Goal: Task Accomplishment & Management: Complete application form

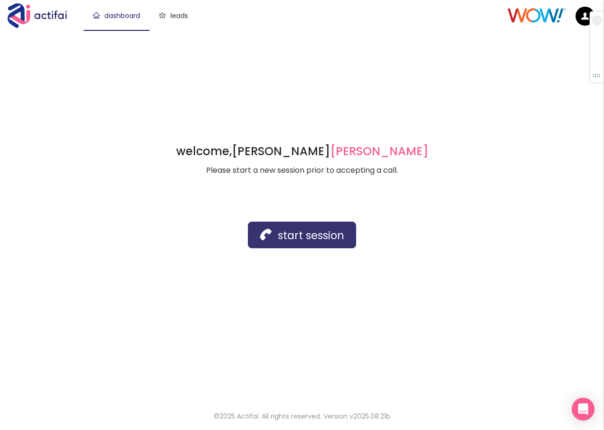
click at [277, 229] on button "start session" at bounding box center [302, 235] width 108 height 27
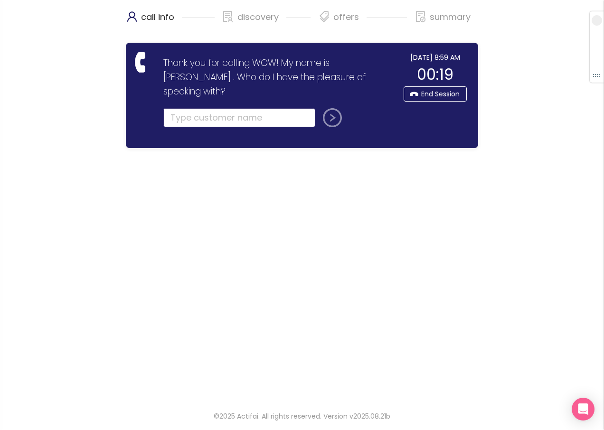
click at [190, 108] on input "text" at bounding box center [239, 117] width 152 height 19
type input "[PERSON_NAME]"
click at [334, 108] on button "submit" at bounding box center [330, 117] width 23 height 19
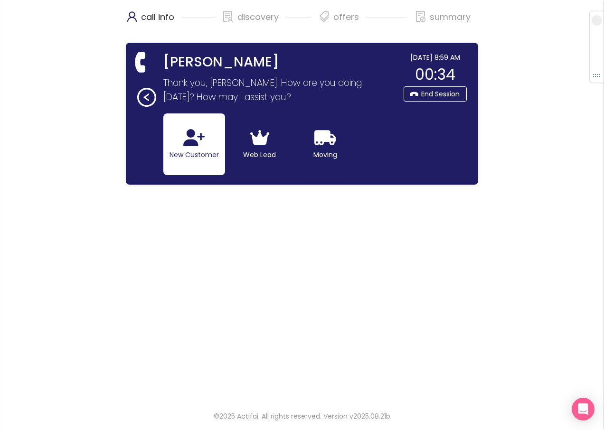
click at [190, 147] on button "New Customer" at bounding box center [194, 145] width 62 height 62
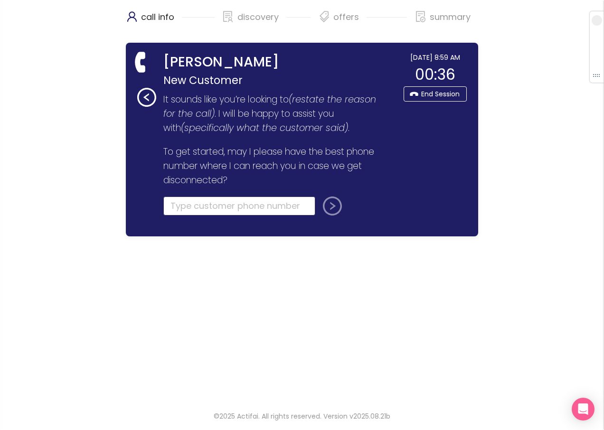
click at [200, 202] on input "tel" at bounding box center [239, 206] width 152 height 19
type input "[PHONE_NUMBER]"
click at [331, 211] on button "submit" at bounding box center [330, 206] width 23 height 19
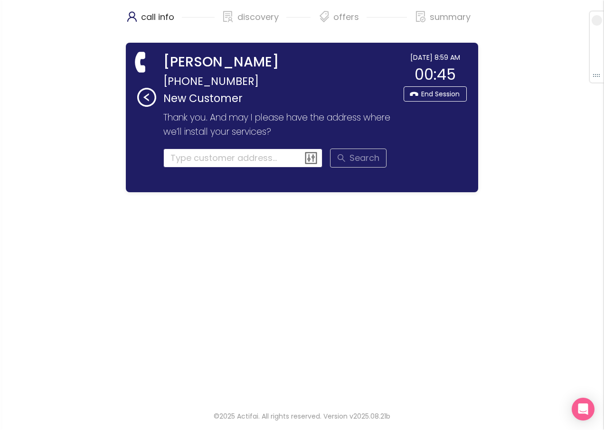
click at [193, 164] on input at bounding box center [243, 158] width 160 height 19
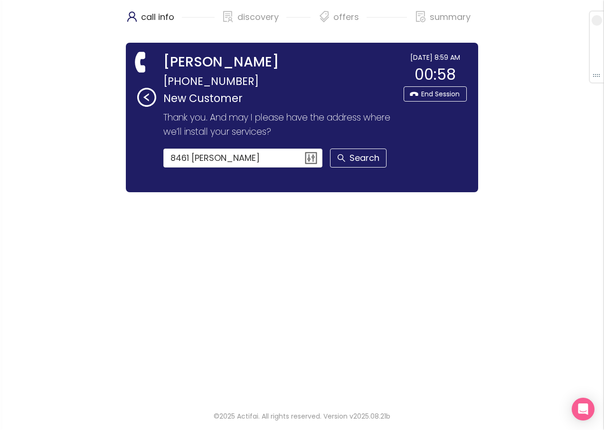
type input "[STREET_ADDRESS][PERSON_NAME]"
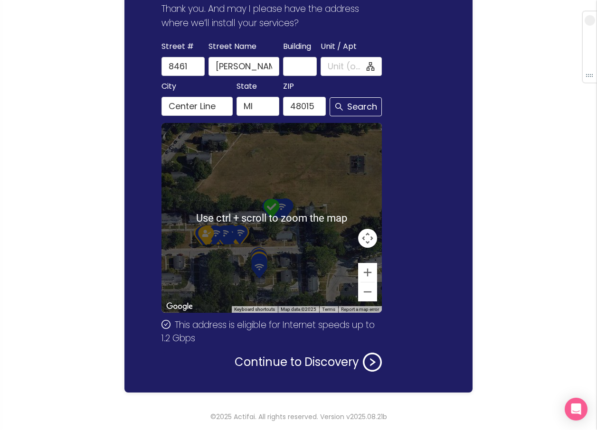
scroll to position [109, 0]
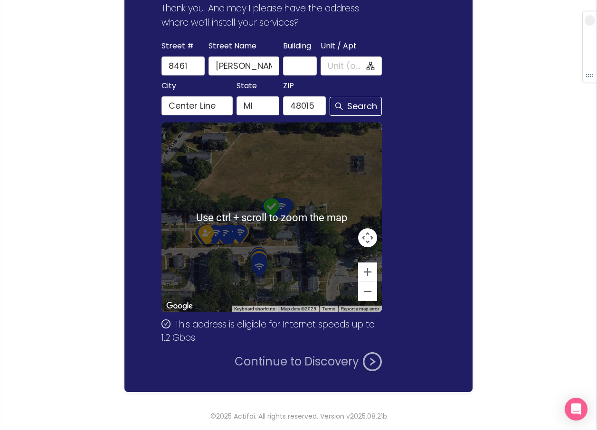
click at [289, 359] on button "Continue to Discovery" at bounding box center [308, 361] width 147 height 19
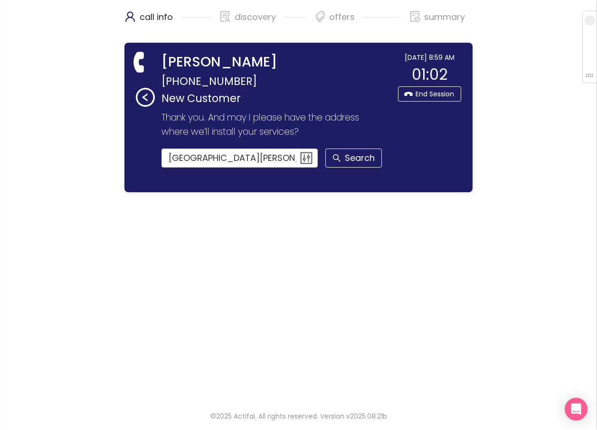
scroll to position [0, 0]
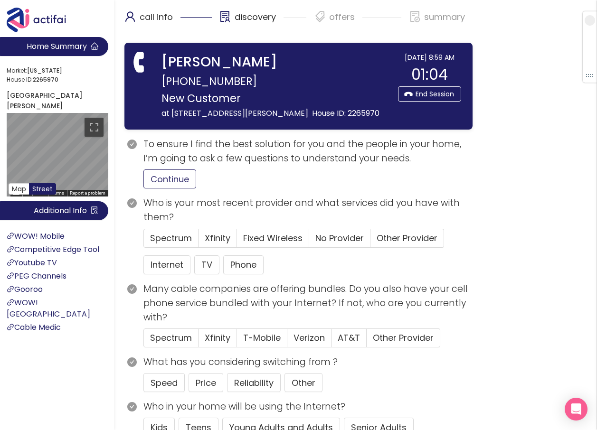
click at [151, 177] on button "Continue" at bounding box center [169, 179] width 53 height 19
drag, startPoint x: 202, startPoint y: 382, endPoint x: 207, endPoint y: 380, distance: 5.1
click at [202, 382] on button "Price" at bounding box center [206, 382] width 35 height 19
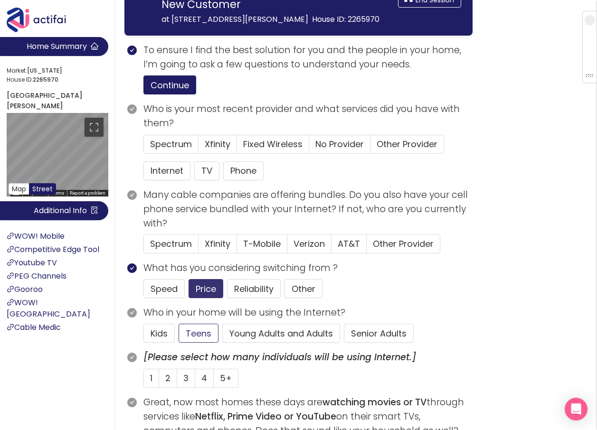
scroll to position [95, 0]
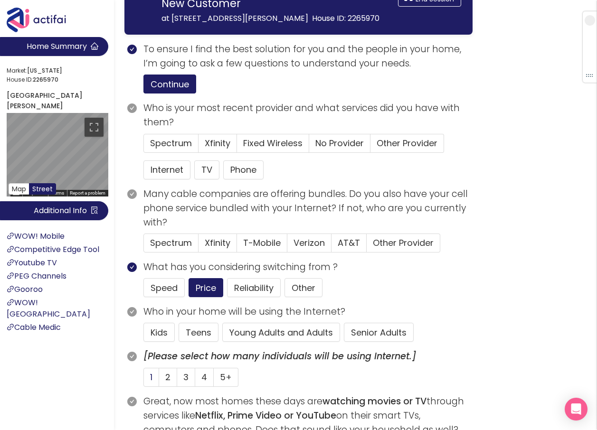
click at [148, 376] on label "1" at bounding box center [151, 377] width 16 height 19
click at [144, 380] on input "1" at bounding box center [144, 380] width 0 height 0
click at [263, 332] on button "Young Adults and Adults" at bounding box center [281, 332] width 118 height 19
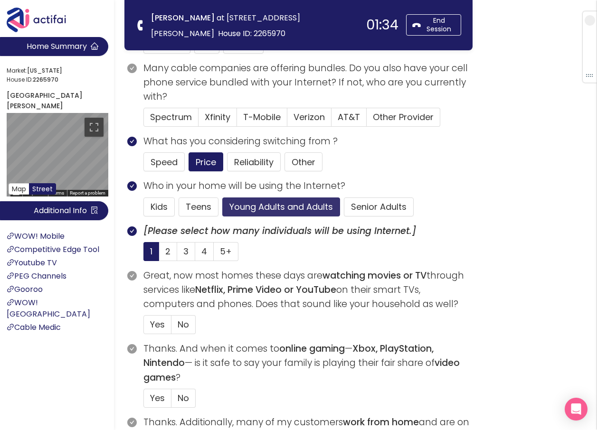
scroll to position [238, 0]
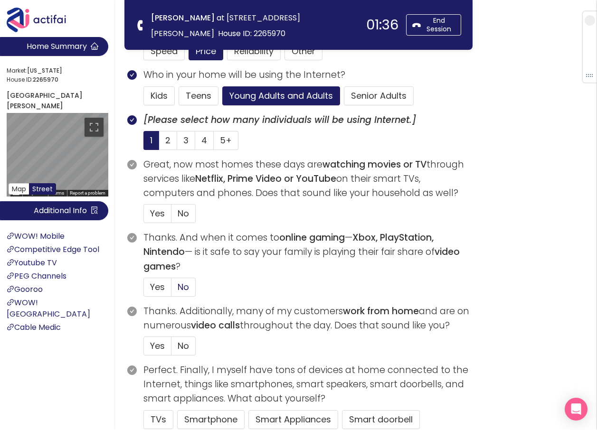
click at [183, 283] on span "No" at bounding box center [183, 287] width 11 height 12
click at [171, 290] on input "No" at bounding box center [171, 290] width 0 height 0
click at [152, 213] on span "Yes" at bounding box center [157, 214] width 15 height 12
click at [144, 217] on input "Yes" at bounding box center [144, 217] width 0 height 0
click at [182, 348] on span "No" at bounding box center [183, 346] width 11 height 12
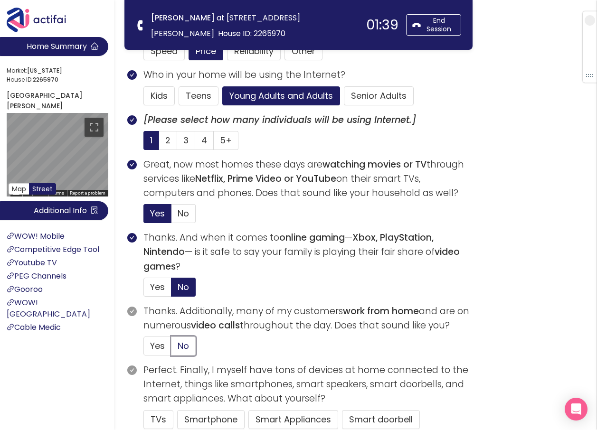
click at [171, 349] on input "No" at bounding box center [171, 349] width 0 height 0
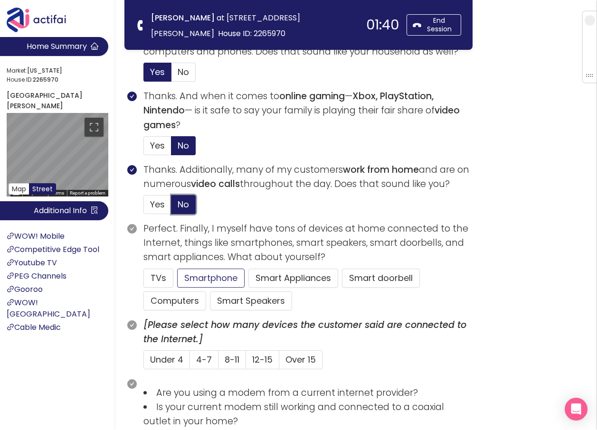
scroll to position [380, 0]
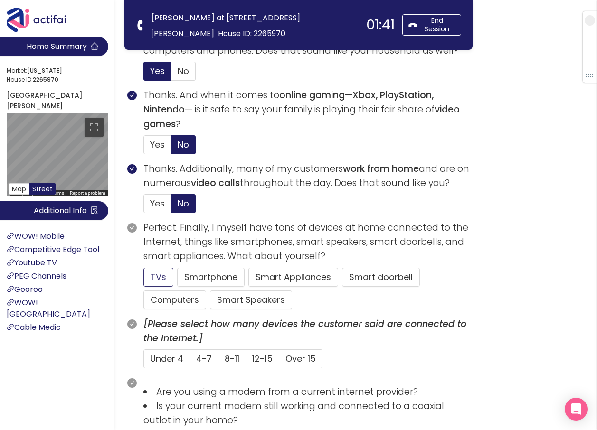
click at [155, 277] on button "TVs" at bounding box center [158, 277] width 30 height 19
click at [165, 298] on button "Computers" at bounding box center [174, 300] width 63 height 19
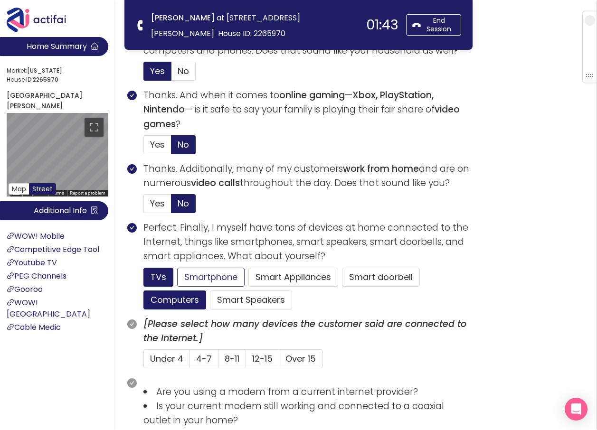
click at [195, 278] on button "Smartphone" at bounding box center [210, 277] width 67 height 19
click at [157, 361] on span "Under 4" at bounding box center [166, 359] width 33 height 12
click at [144, 362] on input "Under 4" at bounding box center [144, 362] width 0 height 0
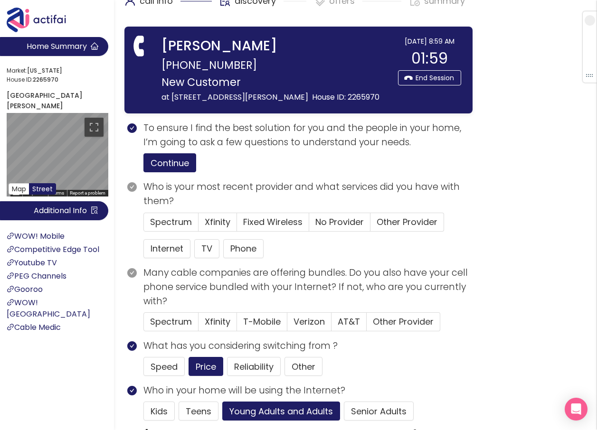
scroll to position [0, 0]
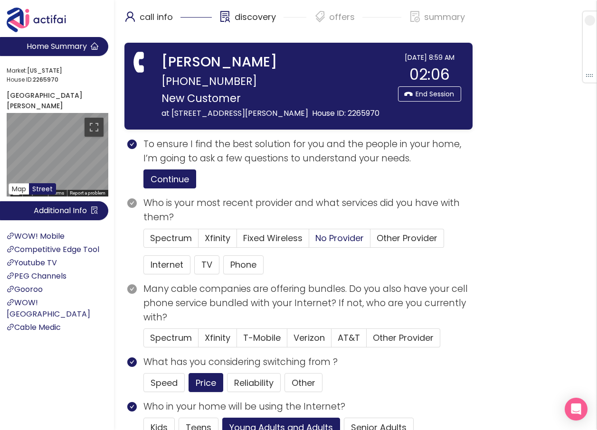
click at [342, 236] on span "No Provider" at bounding box center [339, 238] width 48 height 12
click at [309, 241] on input "No Provider" at bounding box center [309, 241] width 0 height 0
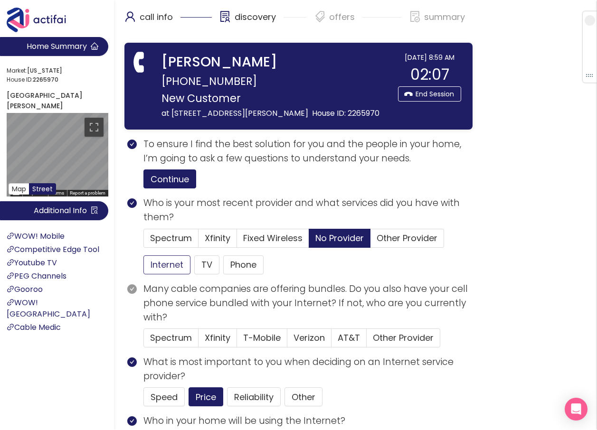
click at [177, 262] on button "Internet" at bounding box center [166, 265] width 47 height 19
click at [301, 333] on span "Verizon" at bounding box center [309, 338] width 31 height 12
click at [287, 341] on input "Verizon" at bounding box center [287, 341] width 0 height 0
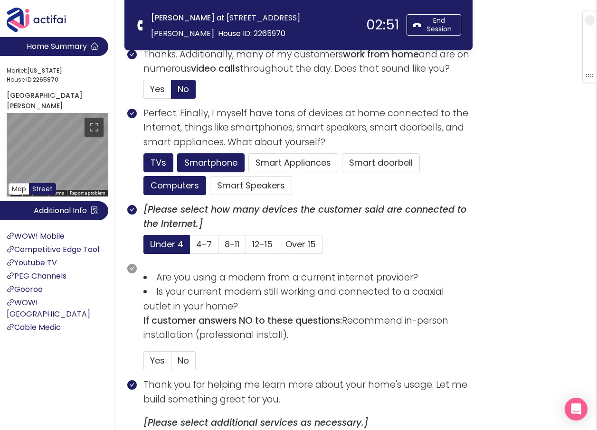
scroll to position [624, 0]
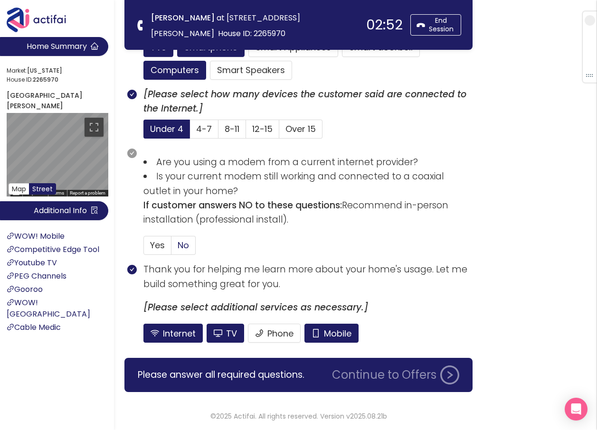
click at [181, 245] on span "No" at bounding box center [183, 245] width 11 height 12
click at [171, 248] on input "No" at bounding box center [171, 248] width 0 height 0
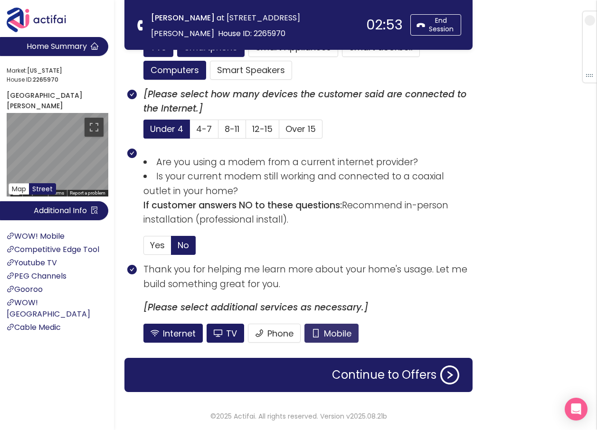
click at [338, 333] on button "Mobile" at bounding box center [331, 333] width 54 height 19
click at [234, 332] on button "TV" at bounding box center [226, 333] width 38 height 19
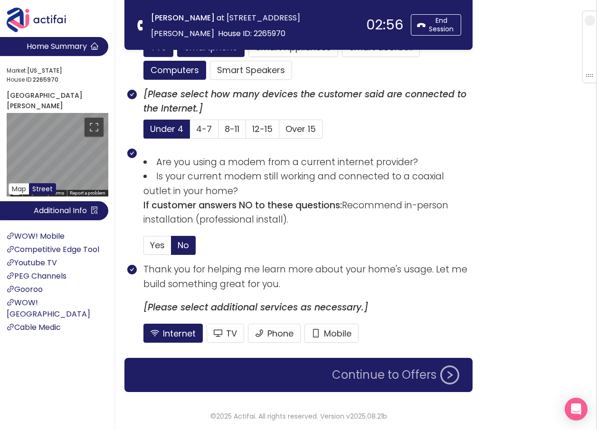
click at [380, 378] on button "Continue to Offers" at bounding box center [395, 375] width 139 height 19
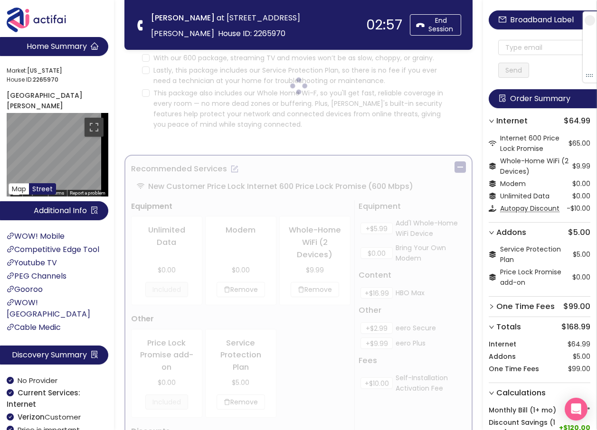
scroll to position [0, 0]
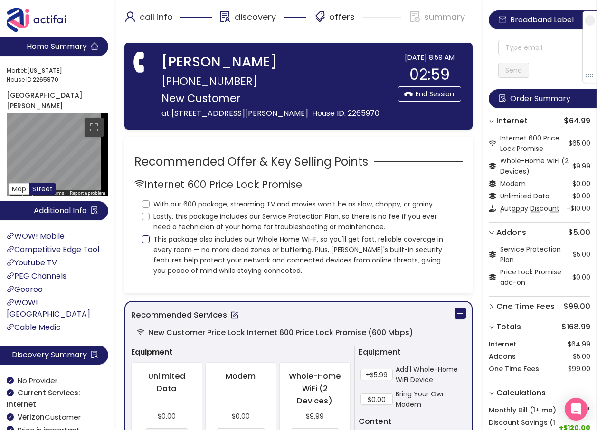
click at [144, 239] on input "This package also includes our Whole Home Wi-F, so you'll get fast, reliable co…" at bounding box center [146, 240] width 8 height 8
checkbox input "true"
click at [145, 213] on input "Lastly, this package includes our Service Protection Plan, so there is no fee i…" at bounding box center [146, 217] width 8 height 8
checkbox input "true"
click at [147, 201] on input "With our 600 package, streaming TV and movies won’t be as slow, choppy, or grai…" at bounding box center [146, 204] width 8 height 8
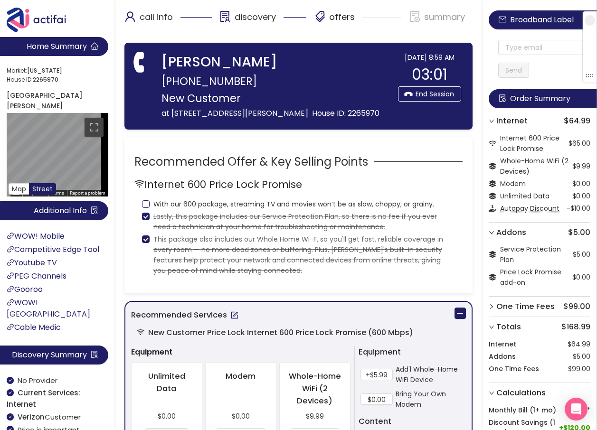
checkbox input "true"
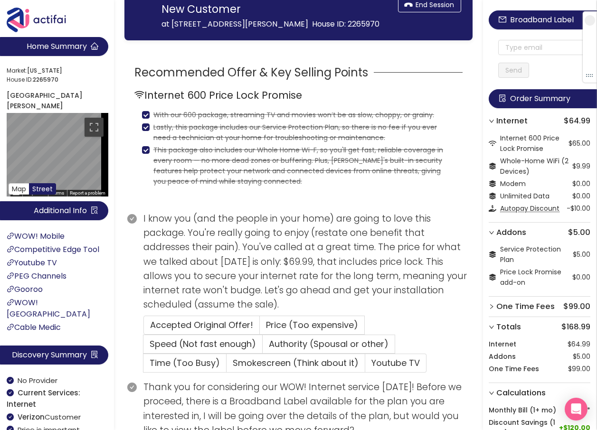
scroll to position [143, 0]
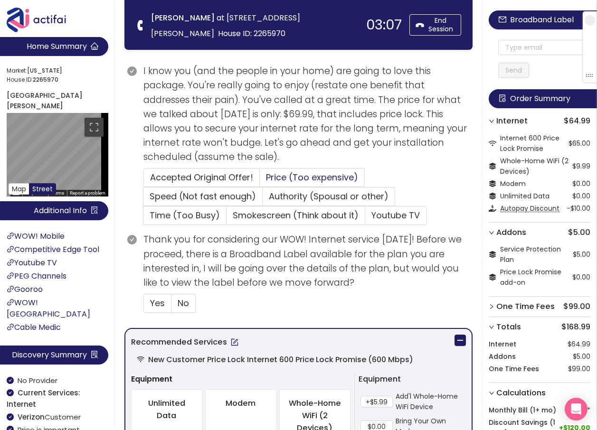
click at [266, 171] on span "Price (Too expensive)" at bounding box center [312, 177] width 92 height 12
click at [260, 181] on input "Price (Too expensive)" at bounding box center [260, 181] width 0 height 0
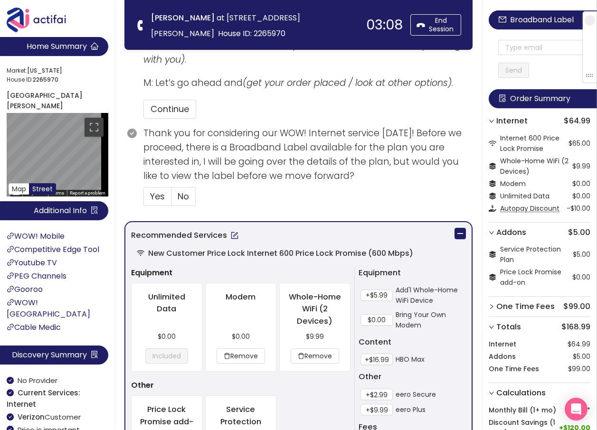
scroll to position [380, 0]
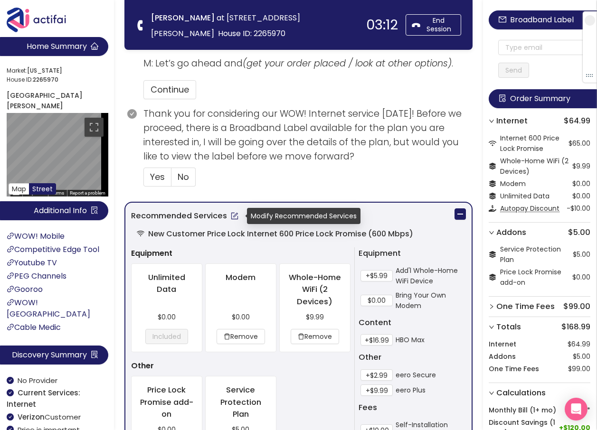
click at [233, 215] on button "button" at bounding box center [234, 216] width 15 height 15
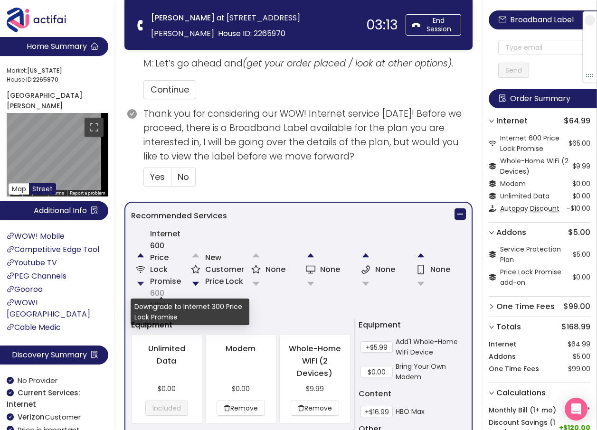
click at [141, 283] on button "button" at bounding box center [140, 284] width 19 height 19
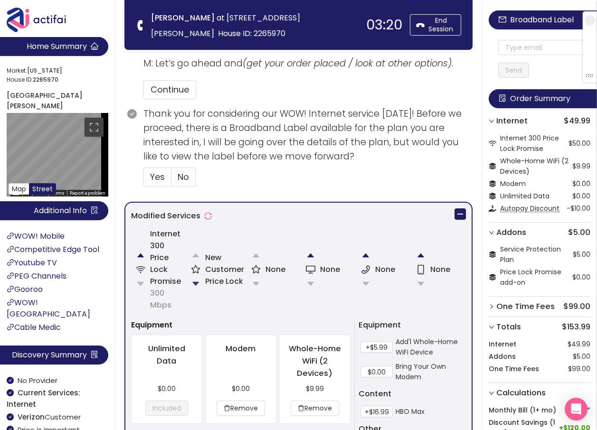
click at [190, 281] on button "button" at bounding box center [195, 284] width 19 height 19
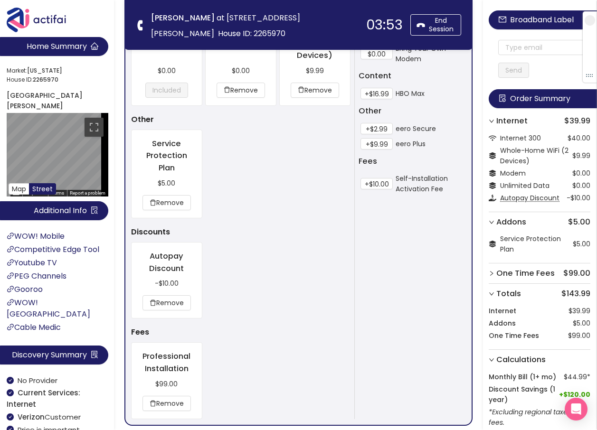
scroll to position [779, 0]
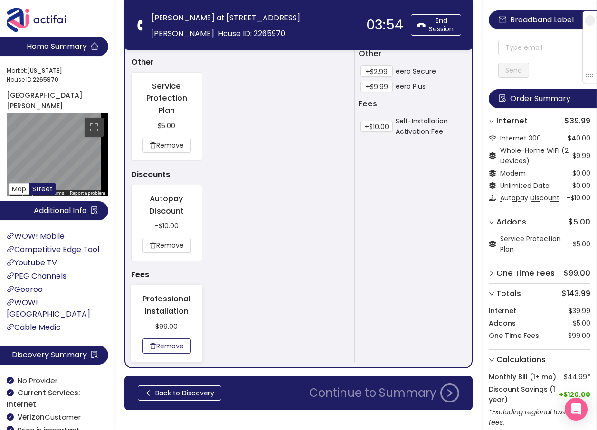
click at [162, 342] on button "Remove" at bounding box center [167, 346] width 48 height 15
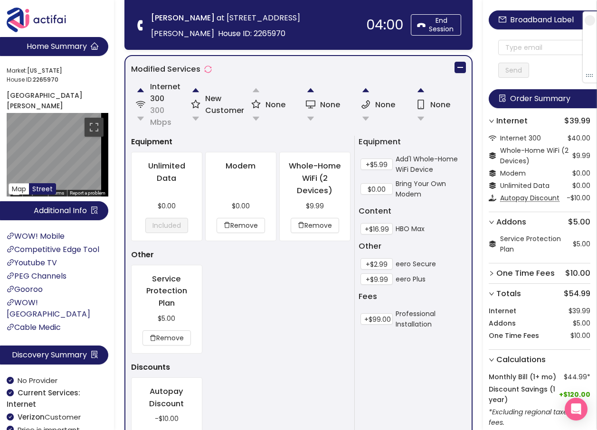
scroll to position [601, 0]
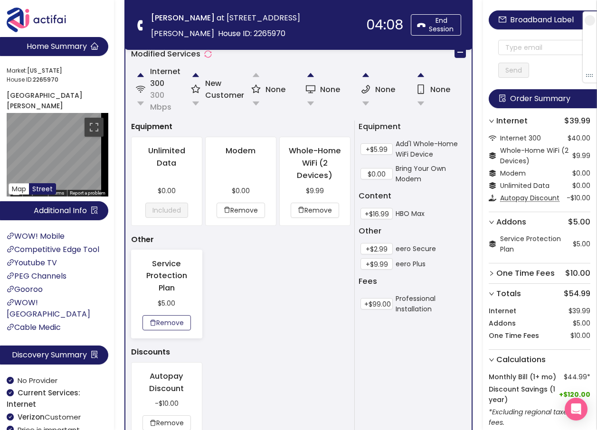
click at [170, 324] on button "Remove" at bounding box center [167, 322] width 48 height 15
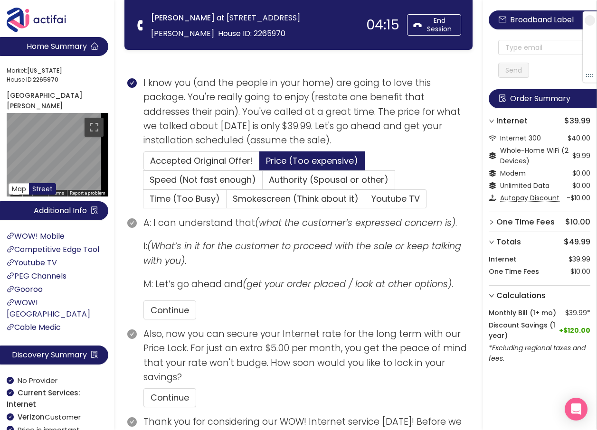
scroll to position [126, 0]
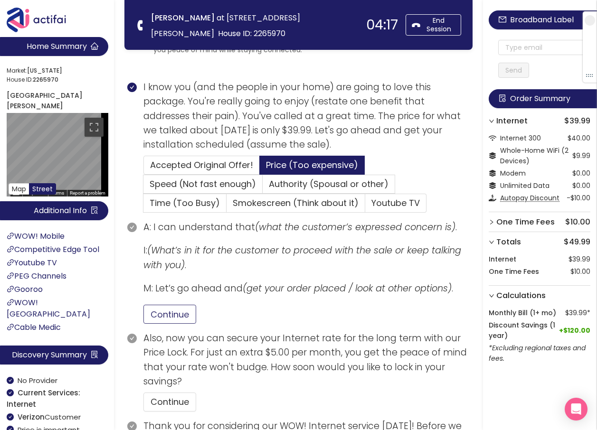
click at [169, 318] on button "Continue" at bounding box center [169, 314] width 53 height 19
click at [167, 401] on button "Continue" at bounding box center [169, 402] width 53 height 19
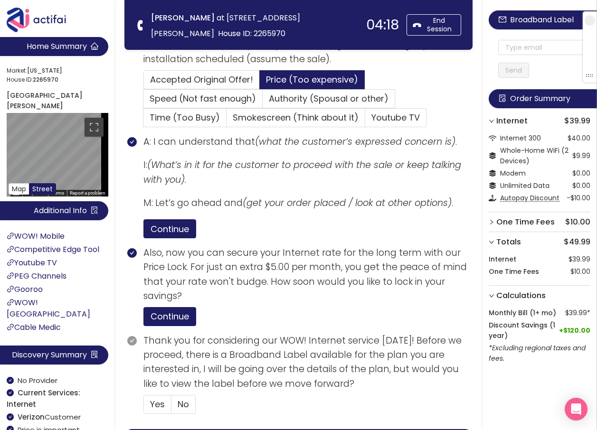
scroll to position [269, 0]
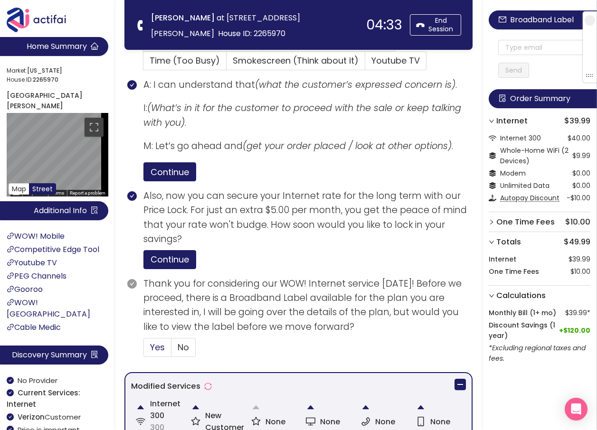
click at [154, 351] on span "Yes" at bounding box center [157, 348] width 15 height 12
click at [144, 351] on input "Yes" at bounding box center [144, 351] width 0 height 0
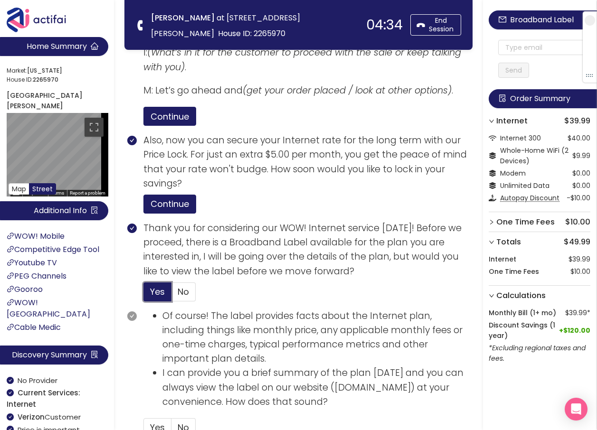
scroll to position [411, 0]
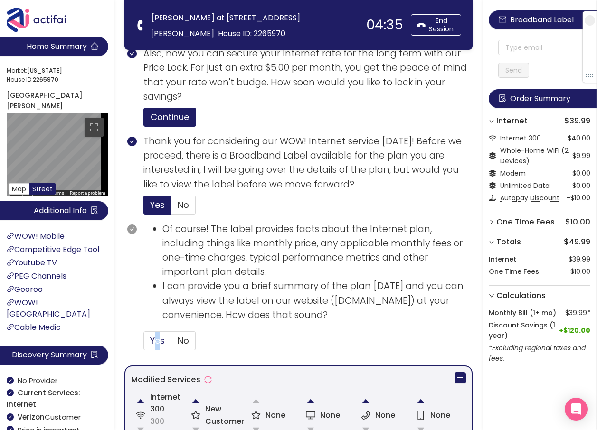
click at [150, 339] on span "Yes" at bounding box center [157, 341] width 15 height 12
drag, startPoint x: 150, startPoint y: 339, endPoint x: 161, endPoint y: 343, distance: 11.3
click at [161, 343] on span "Yes" at bounding box center [157, 341] width 15 height 12
click at [144, 344] on input "Yes" at bounding box center [144, 344] width 0 height 0
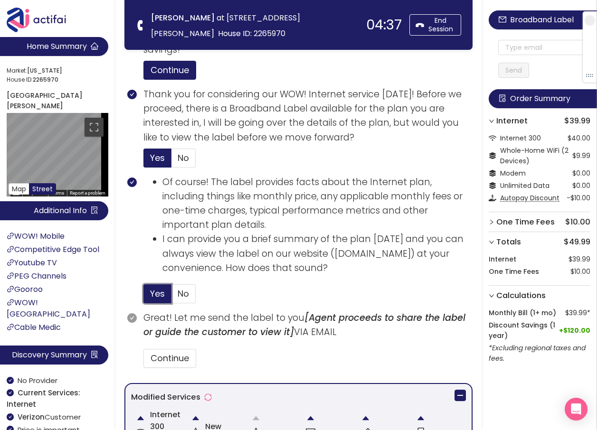
scroll to position [459, 0]
click at [176, 361] on button "Continue" at bounding box center [169, 358] width 53 height 19
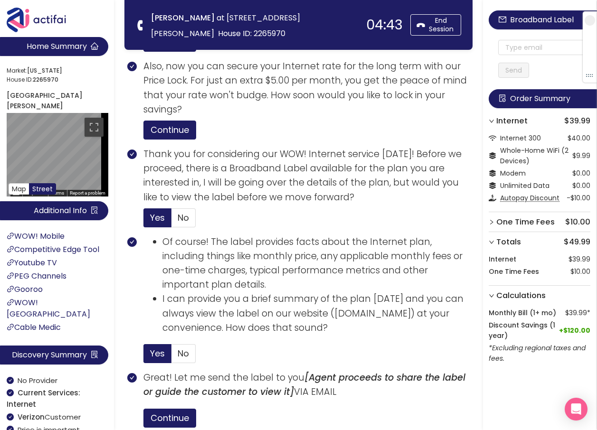
scroll to position [387, 0]
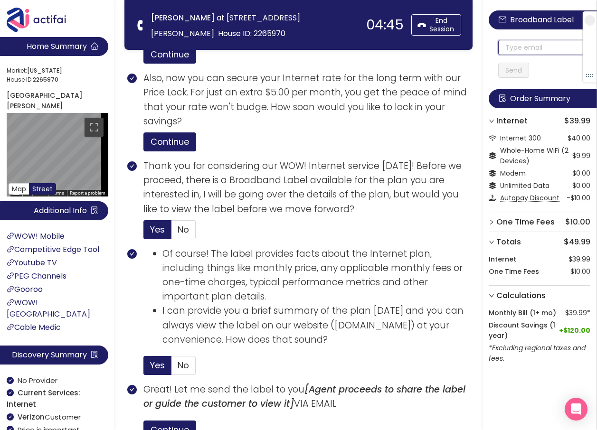
click at [513, 48] on input "text" at bounding box center [544, 47] width 92 height 15
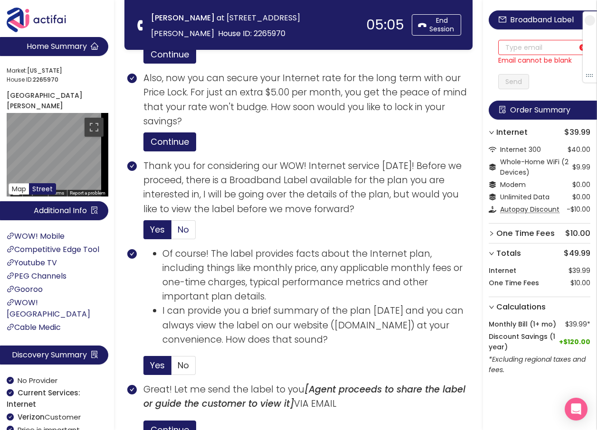
click at [189, 227] on span "No" at bounding box center [183, 230] width 11 height 12
click at [171, 233] on input "No" at bounding box center [171, 233] width 0 height 0
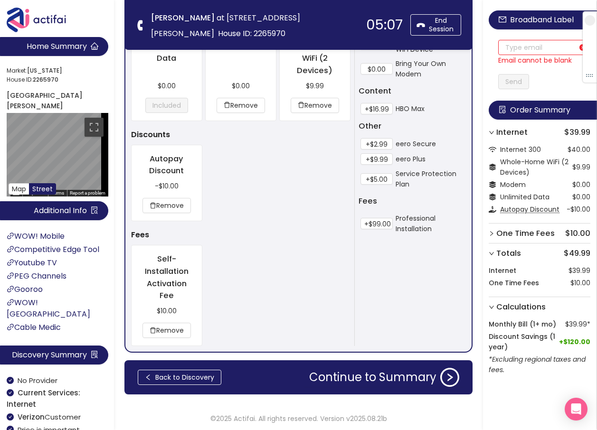
scroll to position [709, 0]
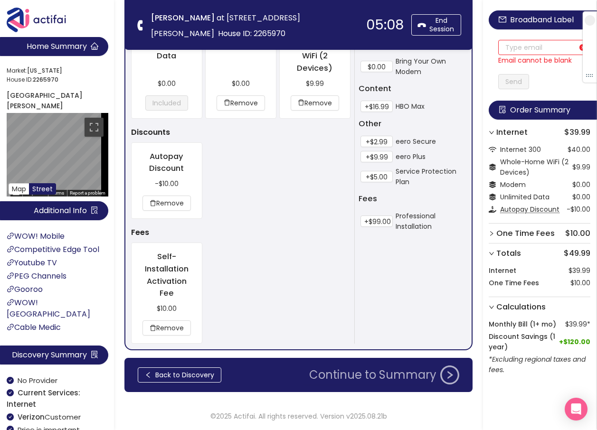
click at [365, 380] on button "Continue to Summary" at bounding box center [385, 375] width 162 height 19
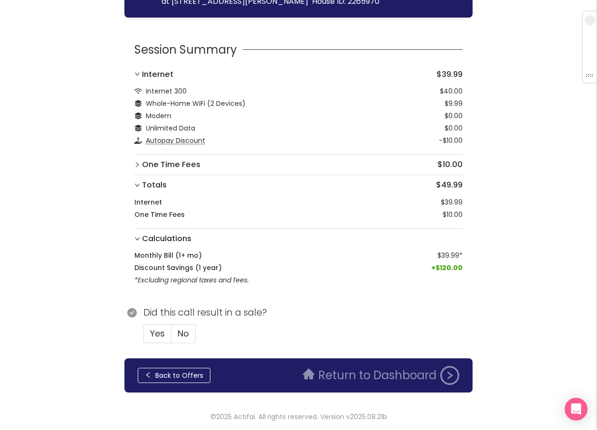
scroll to position [113, 0]
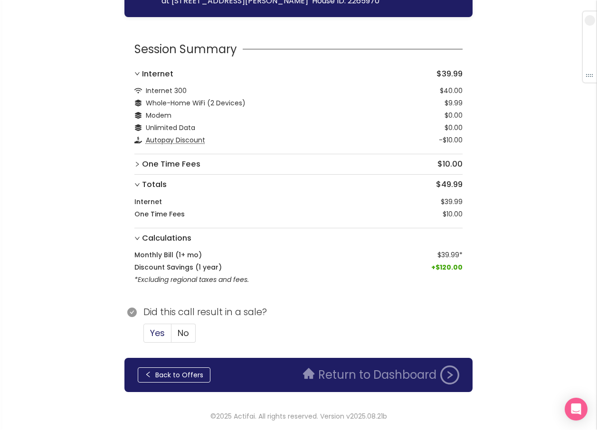
click at [152, 330] on span "Yes" at bounding box center [157, 333] width 15 height 12
click at [144, 336] on input "Yes" at bounding box center [144, 336] width 0 height 0
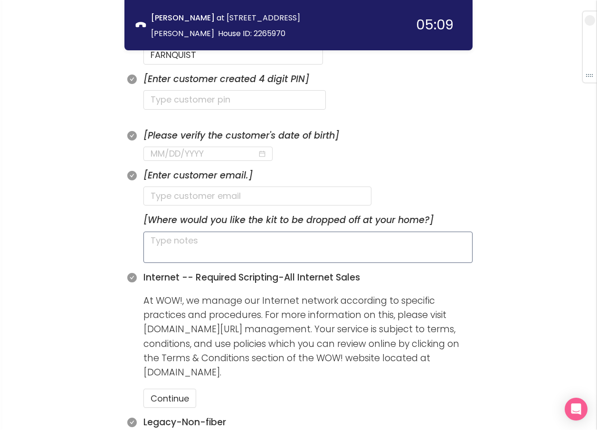
scroll to position [350, 0]
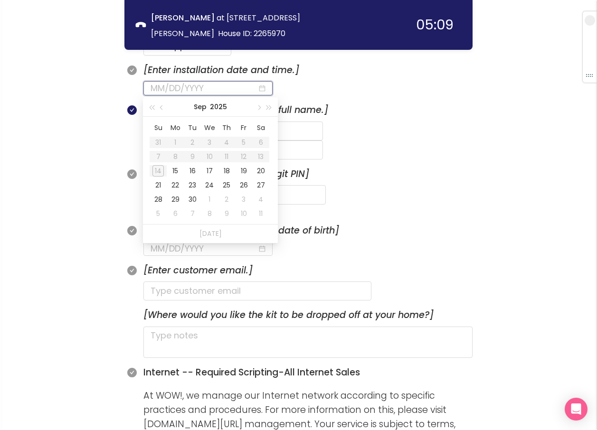
click at [214, 89] on input at bounding box center [204, 88] width 107 height 13
type input "[DATE]"
click at [175, 170] on div "15" at bounding box center [175, 170] width 11 height 11
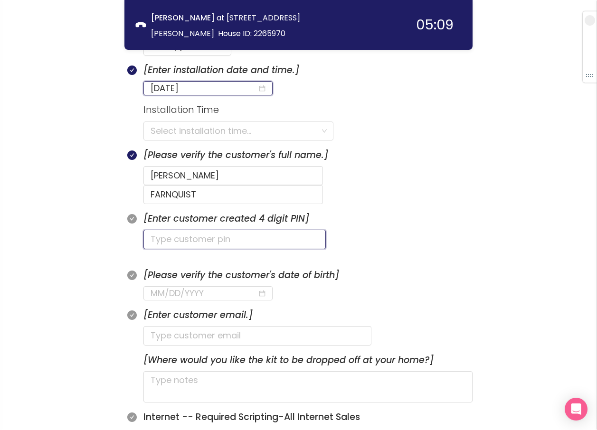
click at [171, 230] on input "text" at bounding box center [234, 239] width 182 height 19
type input "6510"
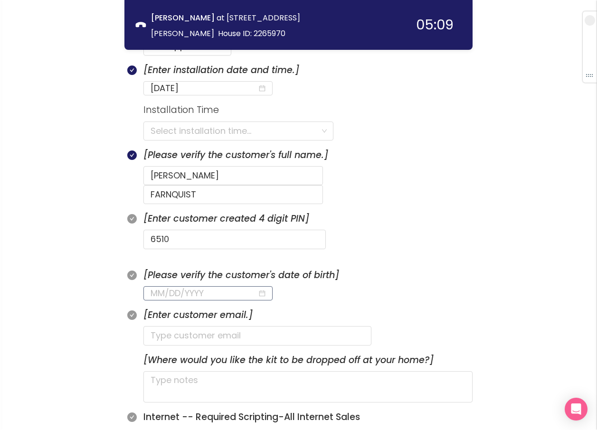
click at [161, 287] on input at bounding box center [204, 293] width 107 height 13
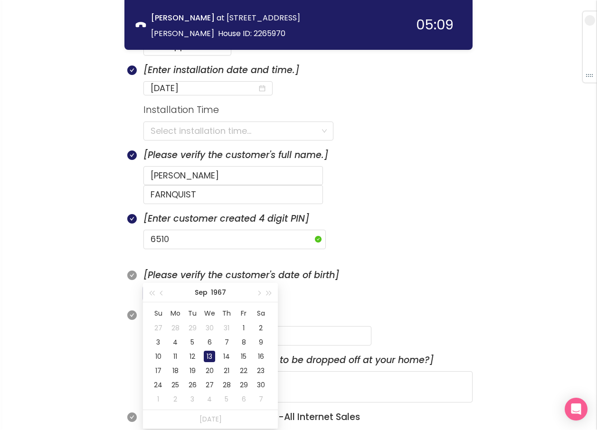
click at [208, 356] on div "13" at bounding box center [209, 356] width 11 height 11
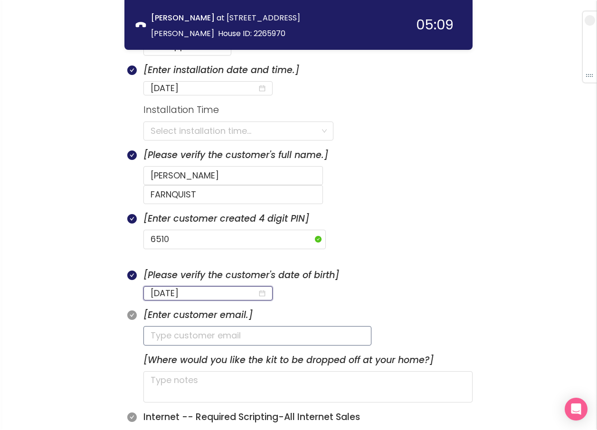
type input "[DATE]"
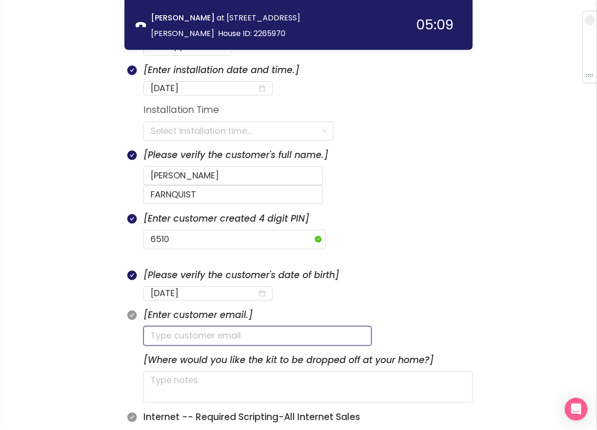
click at [159, 326] on input "text" at bounding box center [257, 335] width 228 height 19
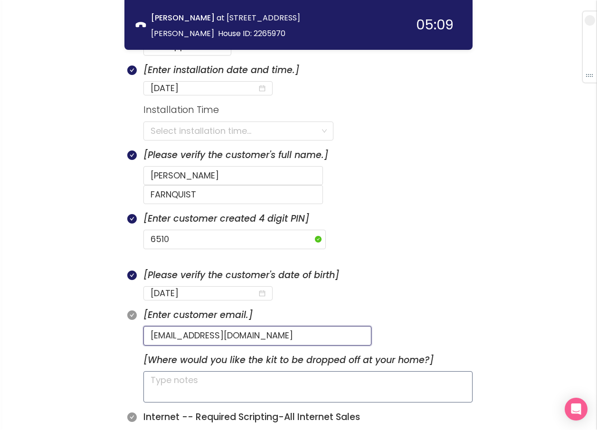
type input "[EMAIL_ADDRESS][DOMAIN_NAME]"
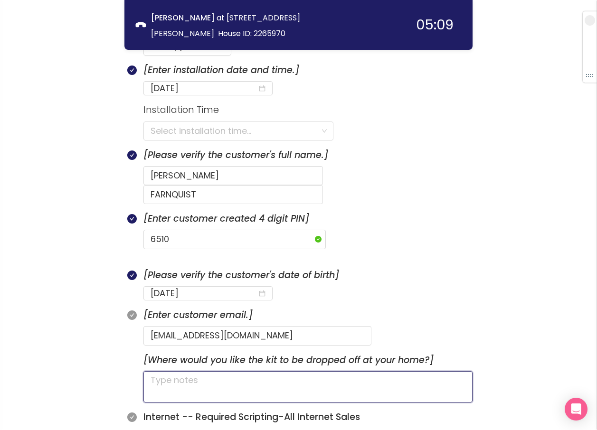
click at [228, 371] on textarea at bounding box center [307, 386] width 329 height 31
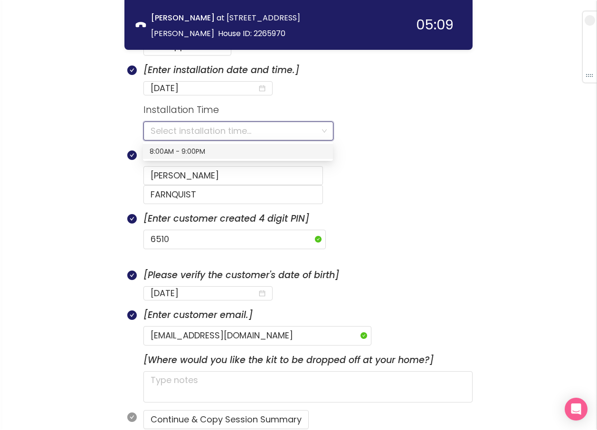
click at [220, 133] on input "search" at bounding box center [235, 131] width 169 height 18
click at [190, 151] on div "8:00AM - 9:00PM" at bounding box center [238, 151] width 177 height 10
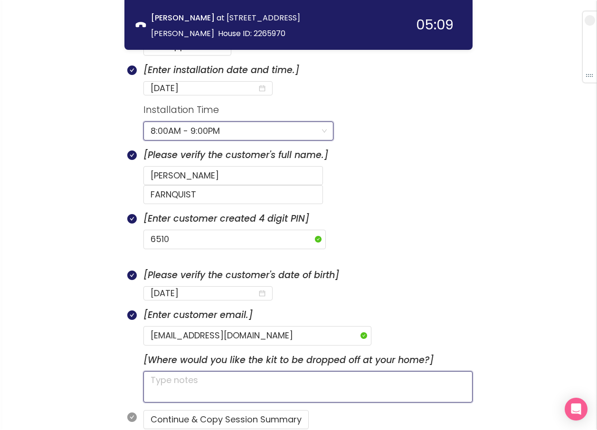
click at [277, 371] on textarea at bounding box center [307, 386] width 329 height 31
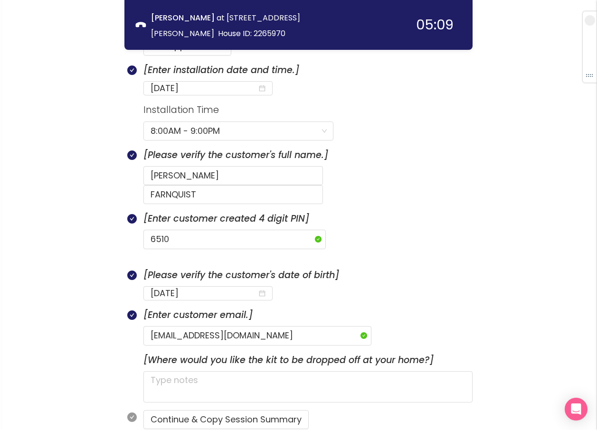
scroll to position [398, 0]
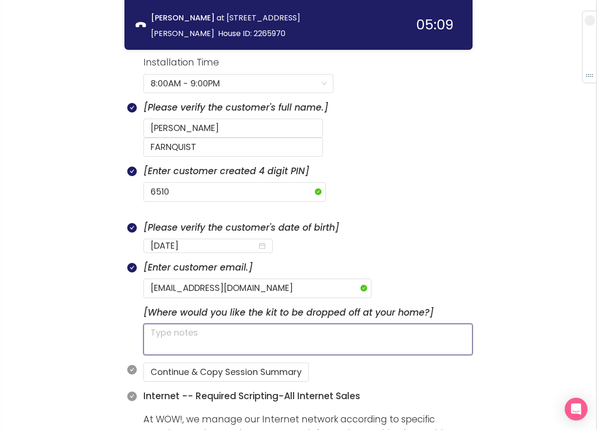
click at [199, 324] on textarea at bounding box center [307, 339] width 329 height 31
click at [169, 324] on textarea at bounding box center [307, 339] width 329 height 31
type textarea "H"
type textarea "HA"
type textarea "HAS"
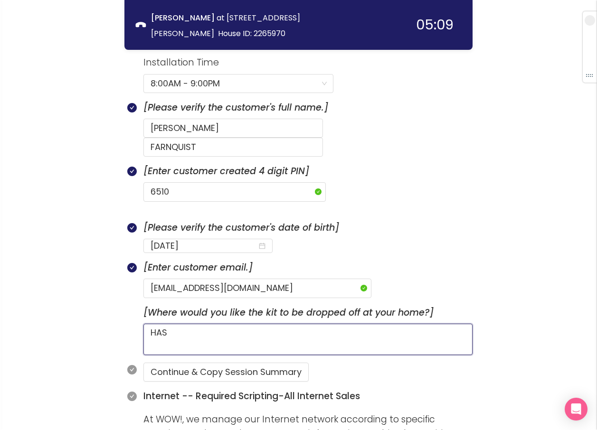
type textarea "HAS"
type textarea "HAS A"
type textarea "HAS A G"
type textarea "HAS A"
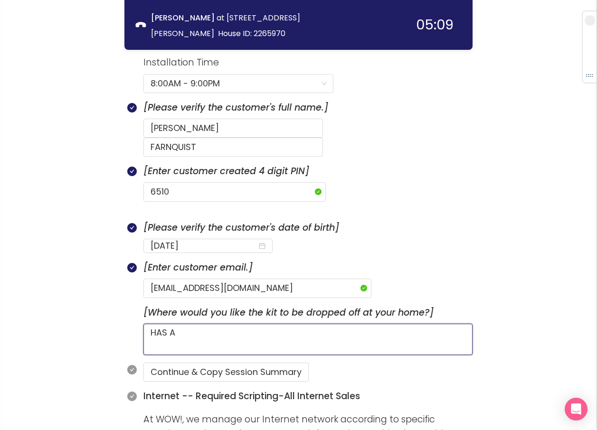
type textarea "HAS A D"
type textarea "HAS A DO"
type textarea "HAS A DOG"
type textarea "HAS A DOG I"
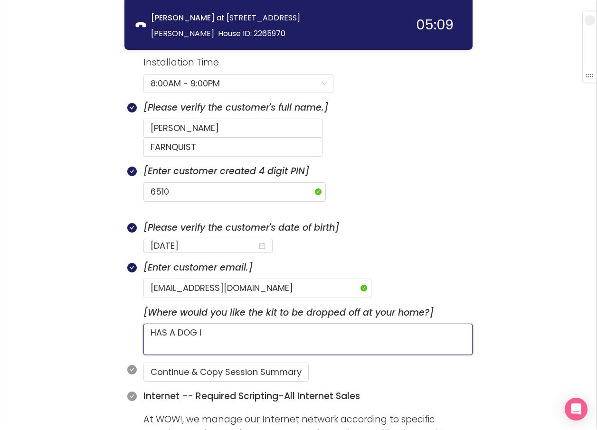
type textarea "HAS A DOG IN"
type textarea "HAS A DOG INS"
type textarea "HAS A DOG INSI"
type textarea "HAS A DOG INSID"
type textarea "HAS A DOG INSIDE"
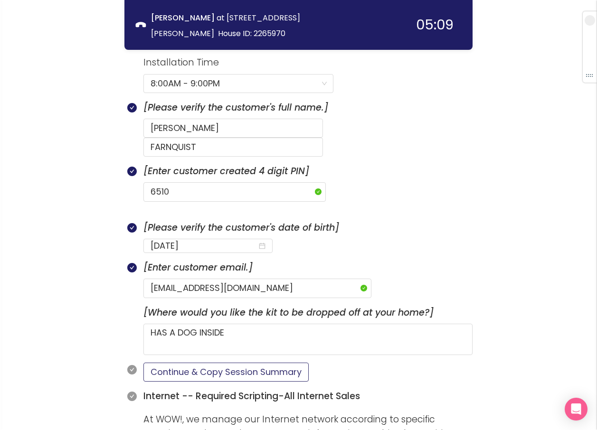
click at [212, 363] on button "Continue & Copy Session Summary" at bounding box center [225, 372] width 165 height 19
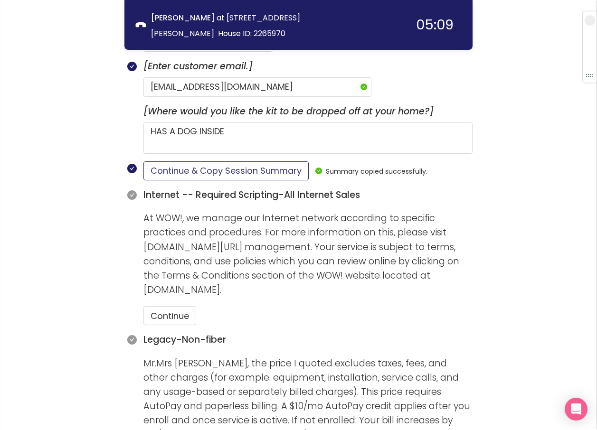
scroll to position [635, 0]
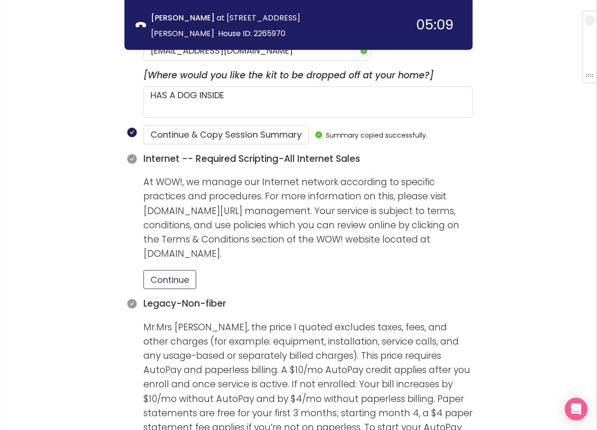
click at [161, 270] on button "Continue" at bounding box center [169, 279] width 53 height 19
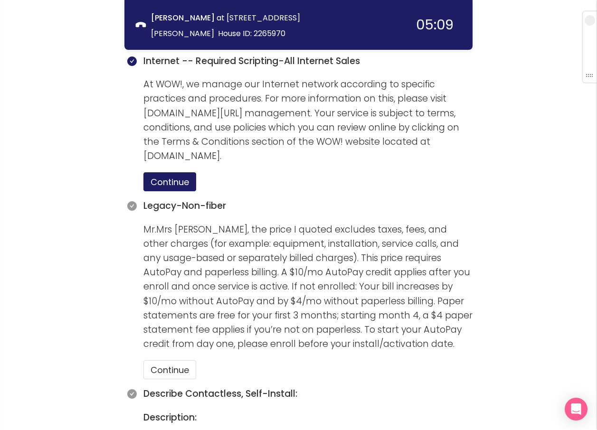
scroll to position [778, 0]
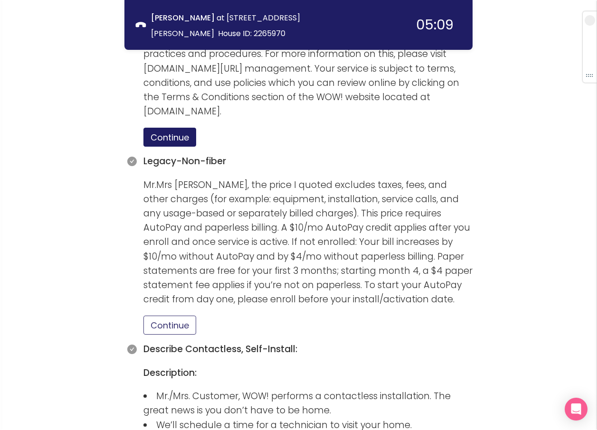
click at [173, 316] on button "Continue" at bounding box center [169, 325] width 53 height 19
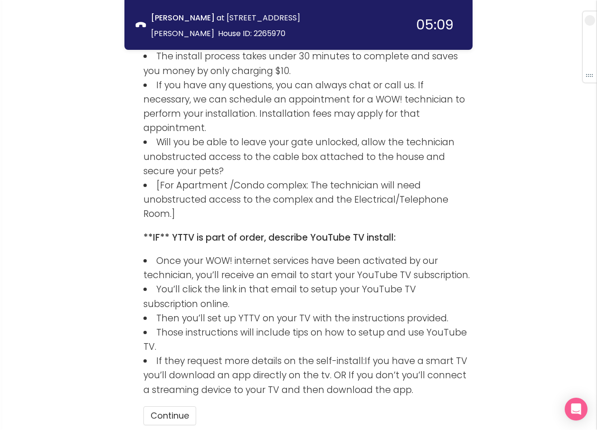
scroll to position [1310, 0]
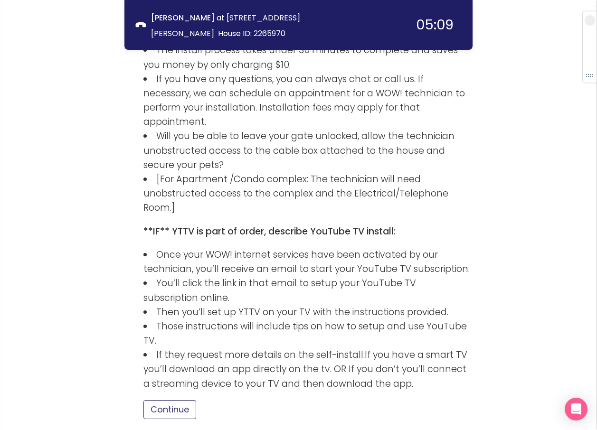
click at [183, 400] on button "Continue" at bounding box center [169, 409] width 53 height 19
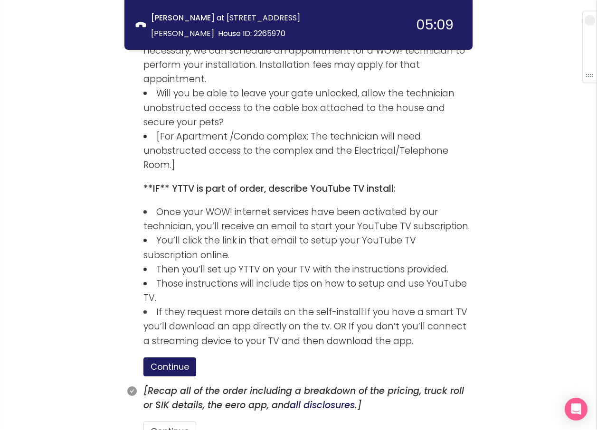
scroll to position [1358, 0]
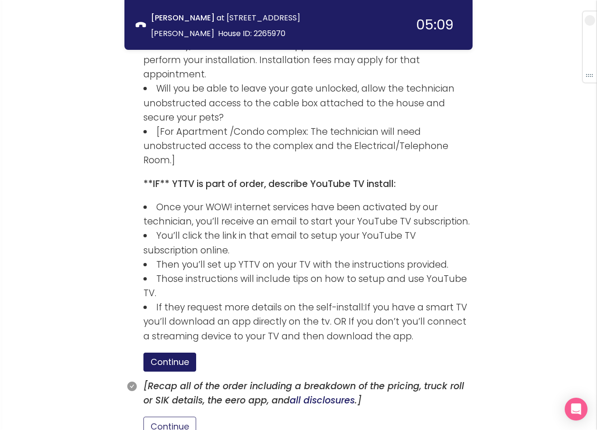
click at [186, 417] on button "Continue" at bounding box center [169, 426] width 53 height 19
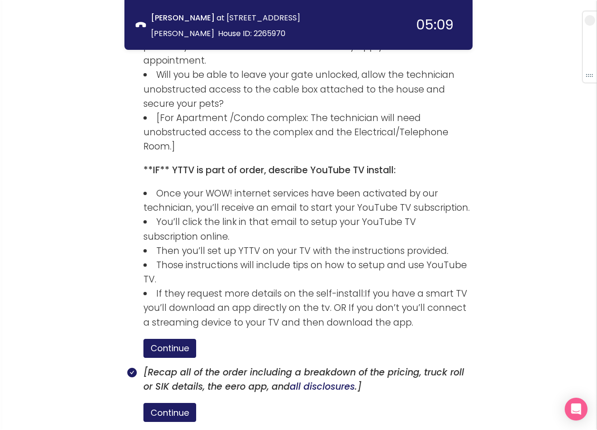
scroll to position [1419, 0]
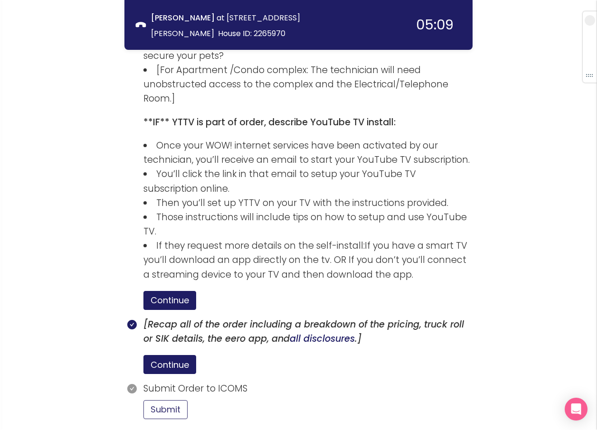
click at [162, 400] on button "Submit" at bounding box center [165, 409] width 44 height 19
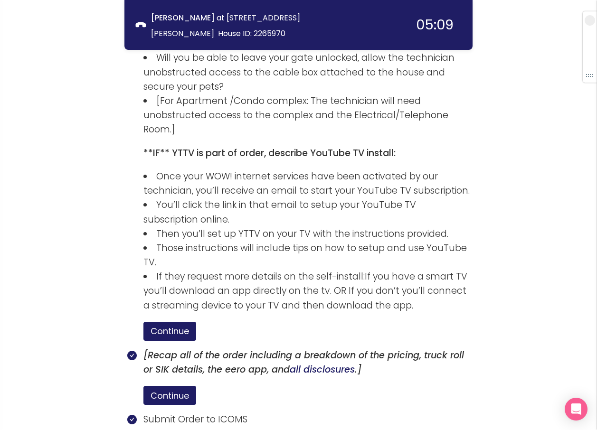
scroll to position [1372, 0]
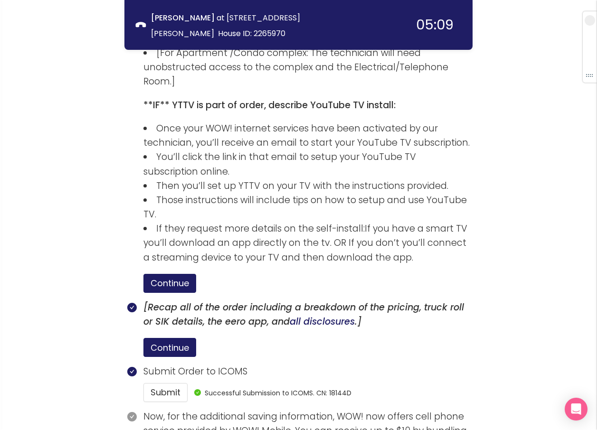
scroll to position [1507, 0]
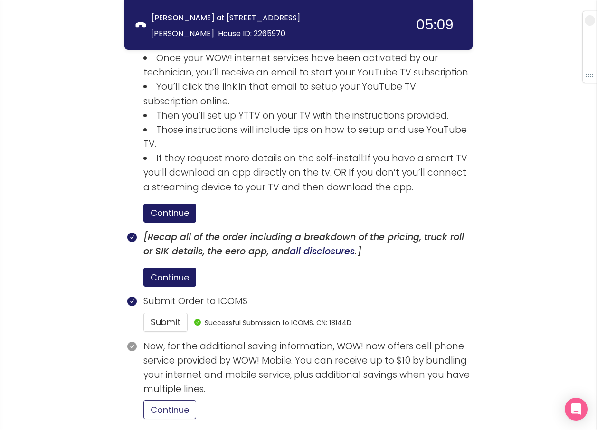
click at [164, 400] on button "Continue" at bounding box center [169, 409] width 53 height 19
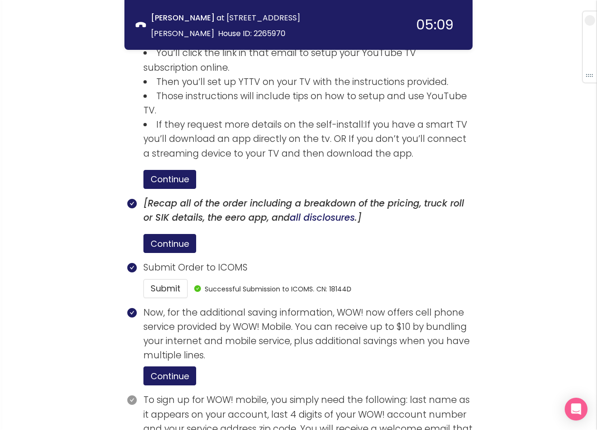
scroll to position [1595, 0]
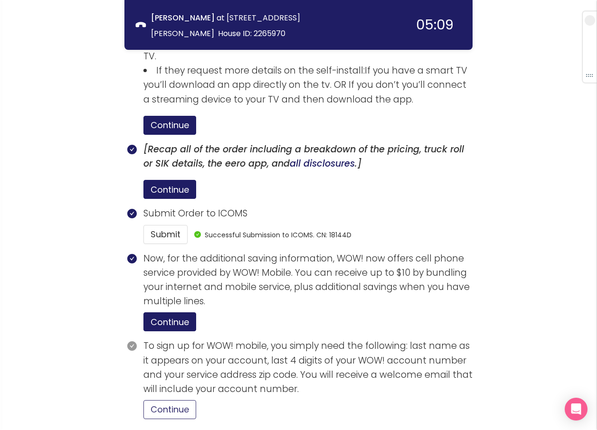
drag, startPoint x: 185, startPoint y: 330, endPoint x: 206, endPoint y: 329, distance: 20.9
click at [184, 400] on button "Continue" at bounding box center [169, 409] width 53 height 19
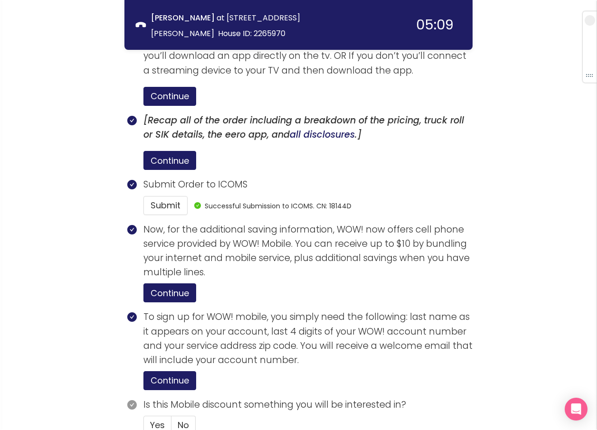
scroll to position [1639, 0]
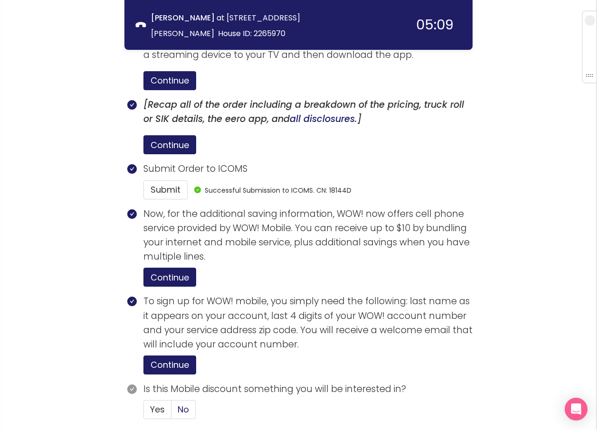
click at [186, 404] on span "No" at bounding box center [183, 410] width 11 height 12
click at [171, 413] on input "No" at bounding box center [171, 413] width 0 height 0
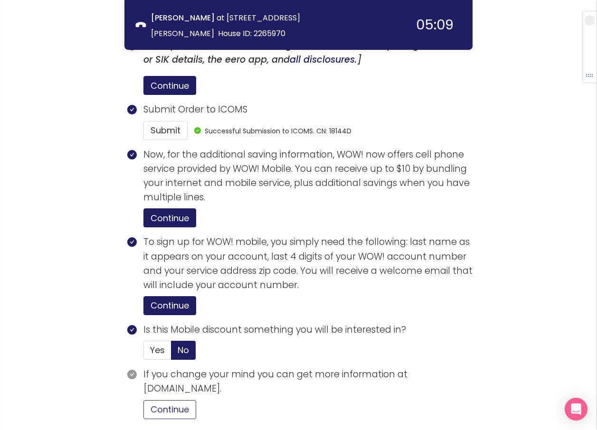
click at [169, 400] on button "Continue" at bounding box center [169, 409] width 53 height 19
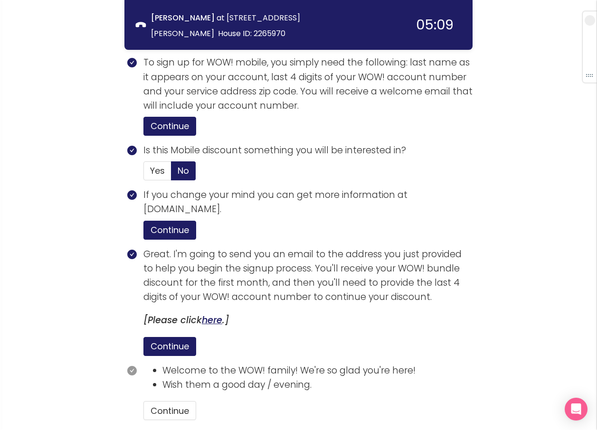
scroll to position [1879, 0]
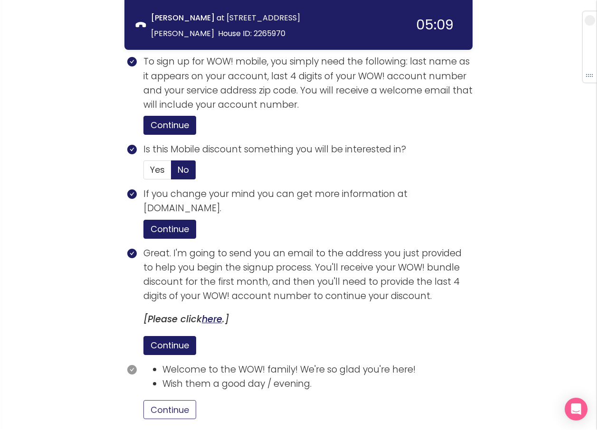
click at [152, 400] on button "Continue" at bounding box center [169, 409] width 53 height 19
